Goal: Task Accomplishment & Management: Use online tool/utility

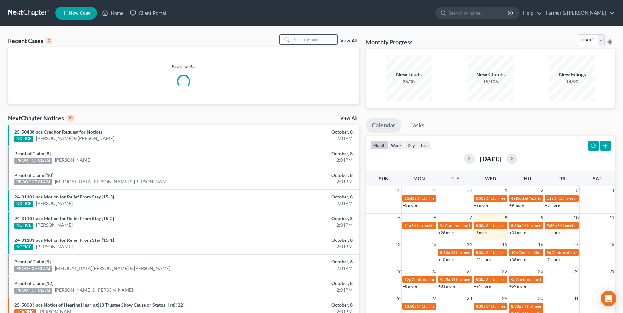
click at [320, 39] on input "search" at bounding box center [314, 40] width 46 height 10
paste input "25-50020"
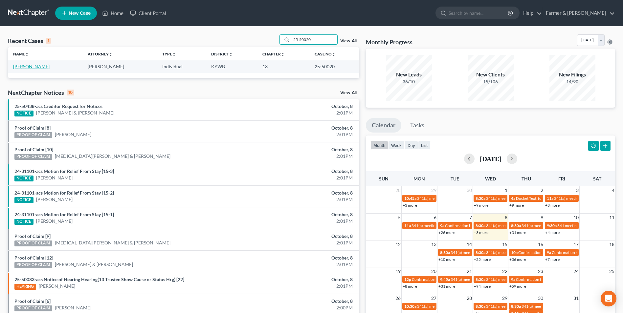
type input "25-50020"
click at [40, 68] on link "[PERSON_NAME]" at bounding box center [31, 67] width 36 height 6
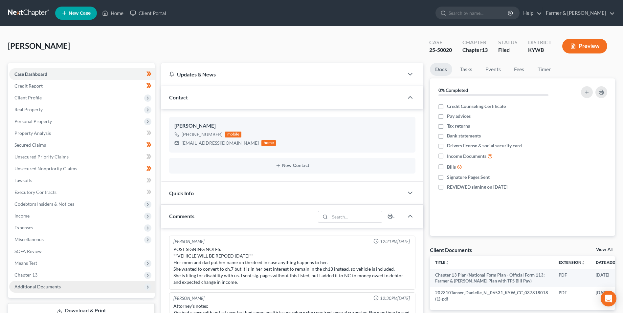
scroll to position [171, 0]
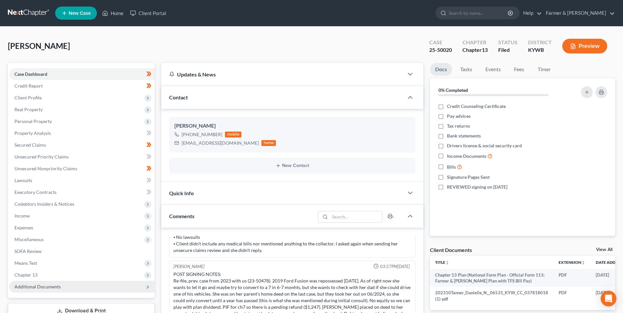
drag, startPoint x: 64, startPoint y: 288, endPoint x: 71, endPoint y: 287, distance: 7.0
click at [64, 287] on span "Additional Documents" at bounding box center [81, 287] width 145 height 12
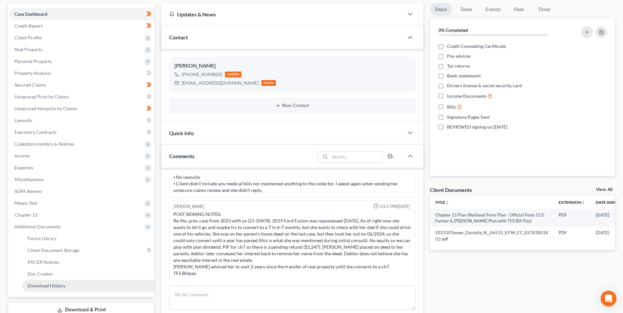
scroll to position [66, 0]
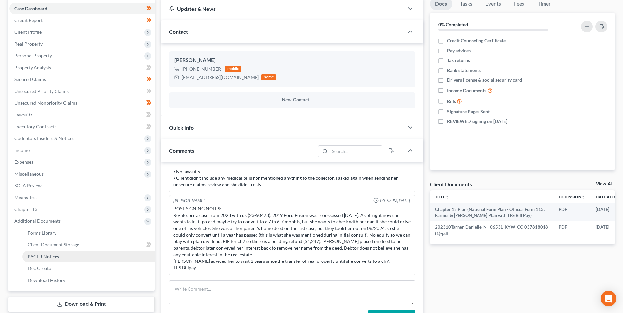
click at [65, 256] on link "PACER Notices" at bounding box center [88, 257] width 132 height 12
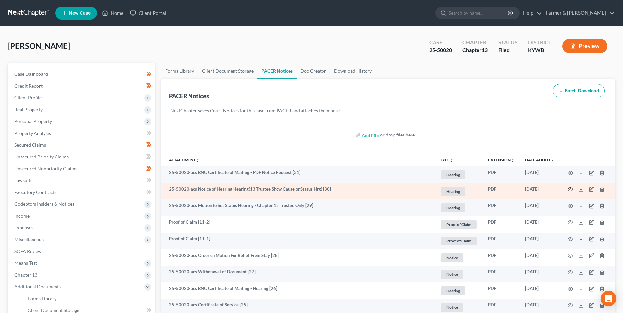
click at [572, 189] on icon "button" at bounding box center [570, 189] width 5 height 5
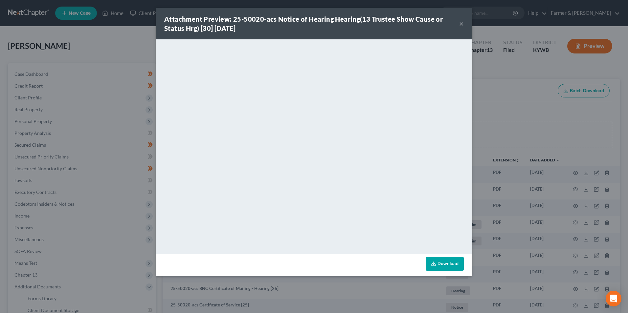
click at [462, 24] on button "×" at bounding box center [461, 24] width 5 height 8
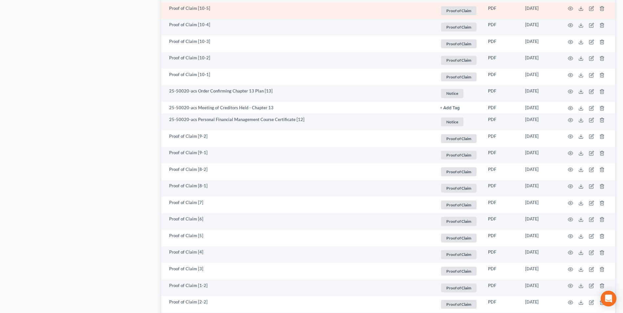
scroll to position [755, 0]
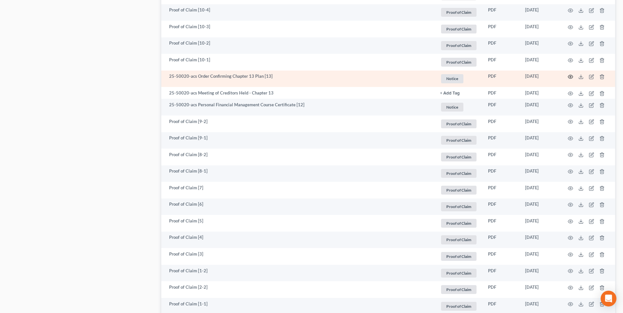
click at [570, 77] on circle "button" at bounding box center [570, 76] width 1 height 1
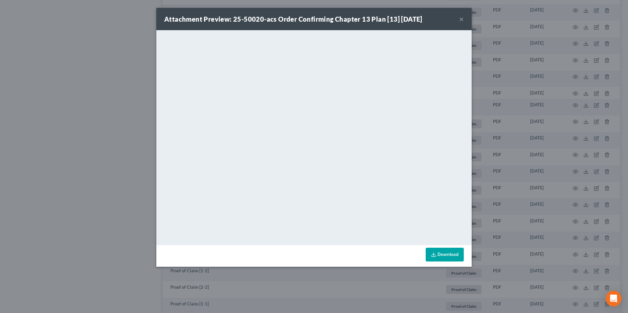
click at [461, 18] on button "×" at bounding box center [461, 19] width 5 height 8
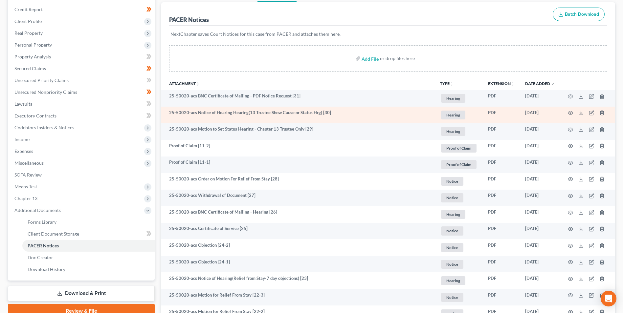
scroll to position [0, 0]
